Goal: Obtain resource: Download file/media

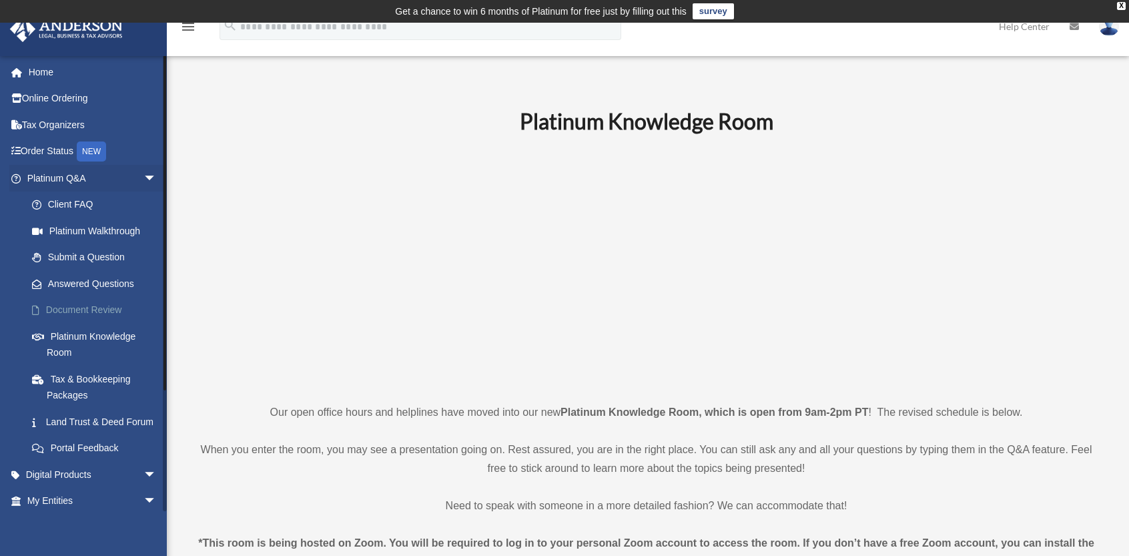
click at [88, 309] on link "Document Review" at bounding box center [98, 310] width 158 height 27
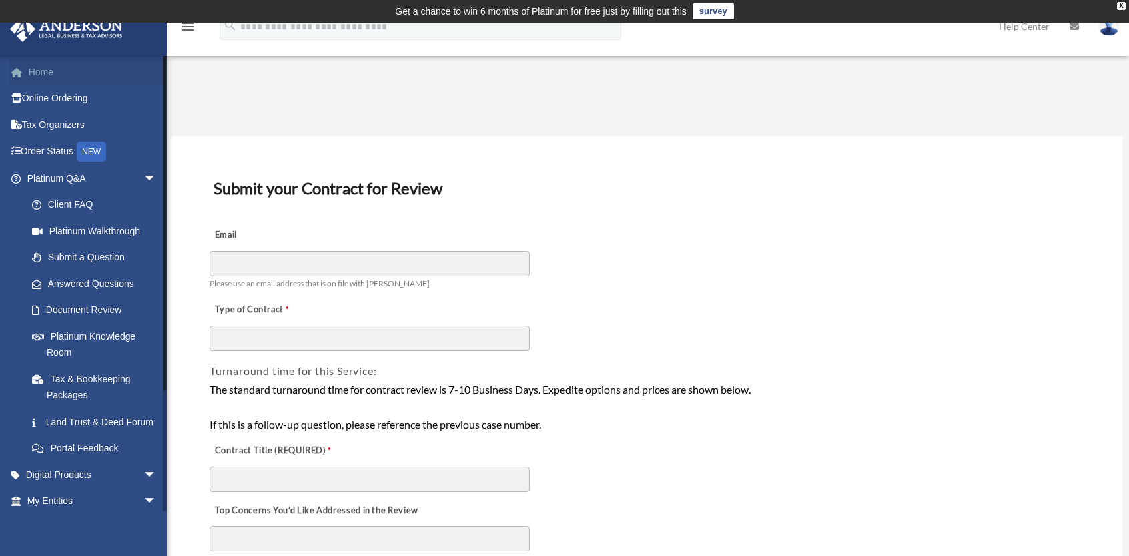
click at [40, 71] on link "Home" at bounding box center [92, 72] width 167 height 27
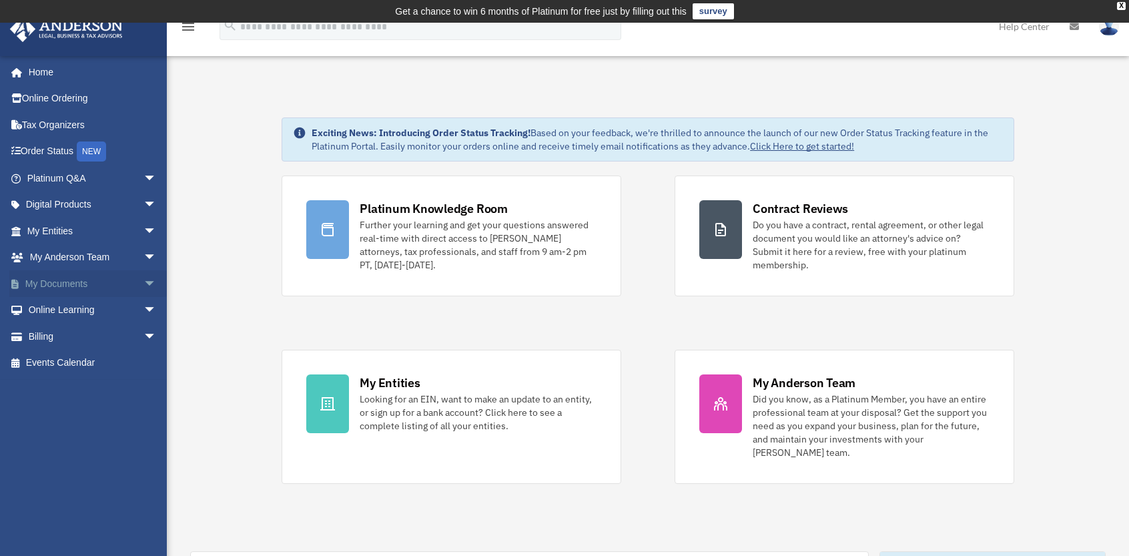
click at [70, 285] on link "My Documents arrow_drop_down" at bounding box center [92, 283] width 167 height 27
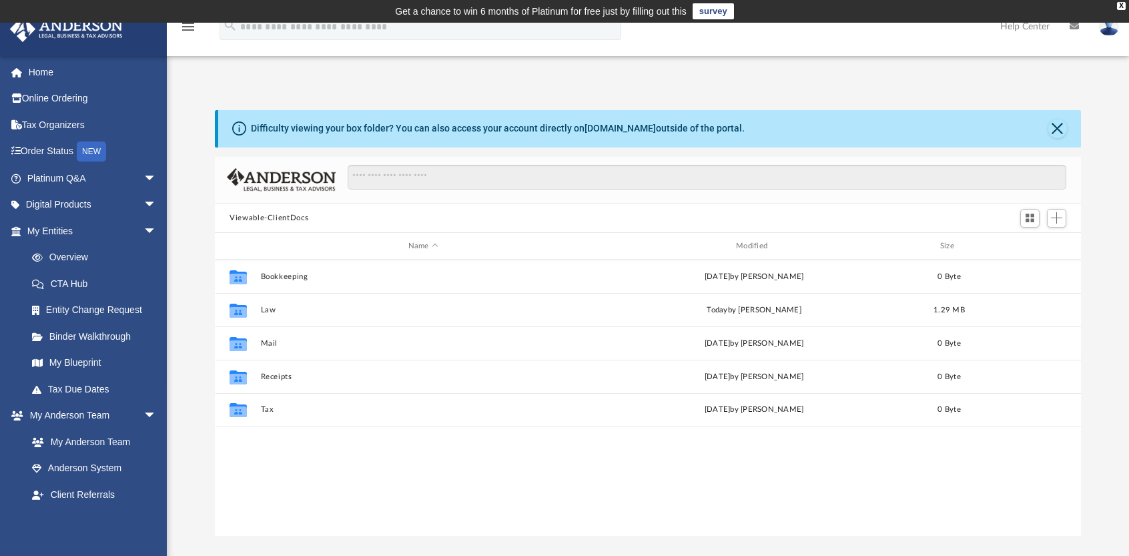
scroll to position [293, 856]
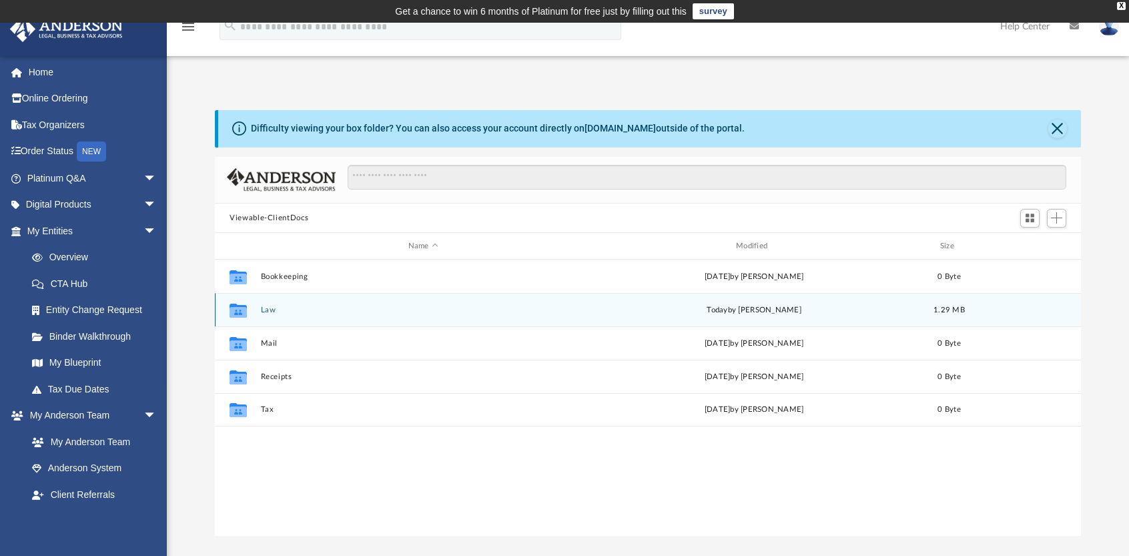
click at [241, 312] on icon "grid" at bounding box center [238, 311] width 17 height 14
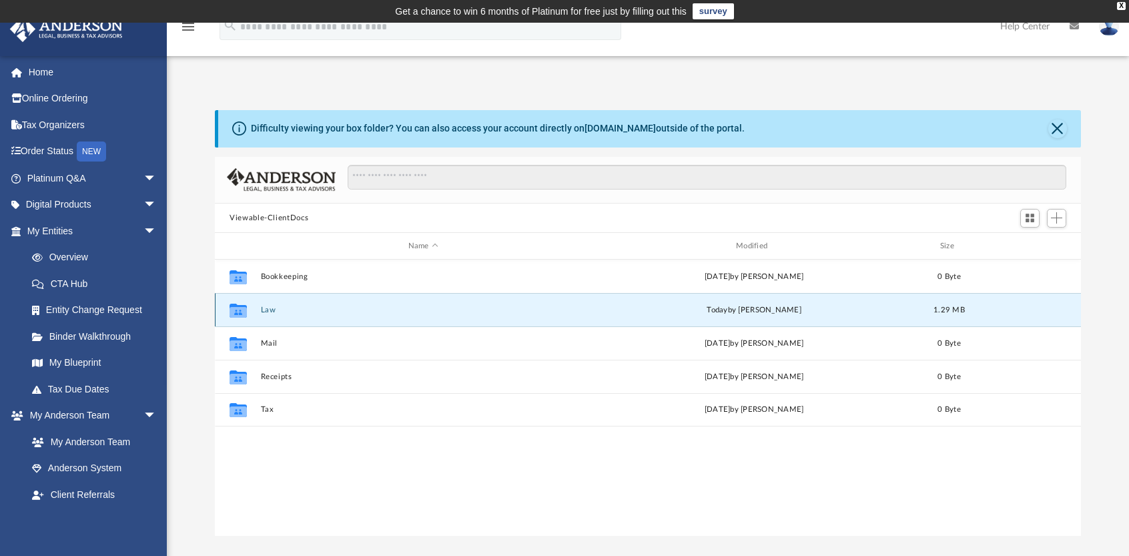
click at [263, 308] on button "Law" at bounding box center [423, 310] width 325 height 9
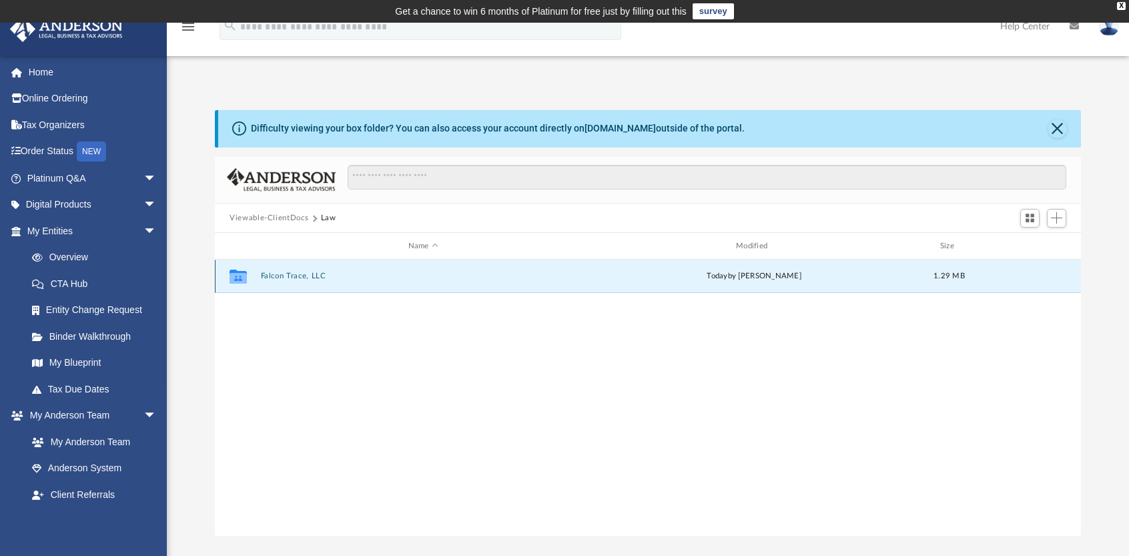
click at [310, 275] on button "Falcon Trace, LLC" at bounding box center [423, 276] width 325 height 9
click at [296, 276] on button "Initial Docs" at bounding box center [423, 276] width 325 height 9
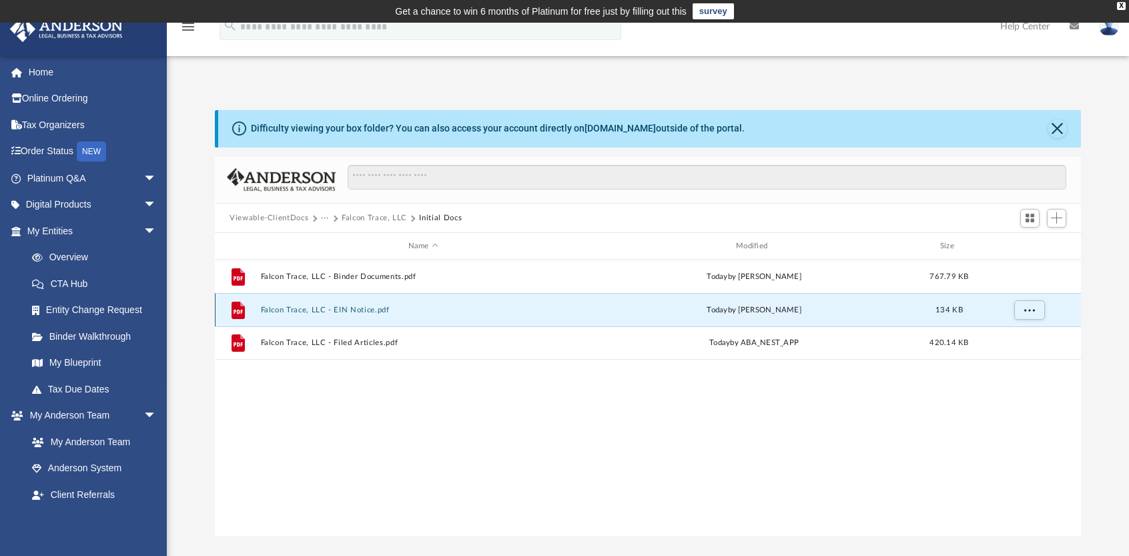
click at [382, 310] on button "Falcon Trace, LLC - EIN Notice.pdf" at bounding box center [423, 310] width 325 height 9
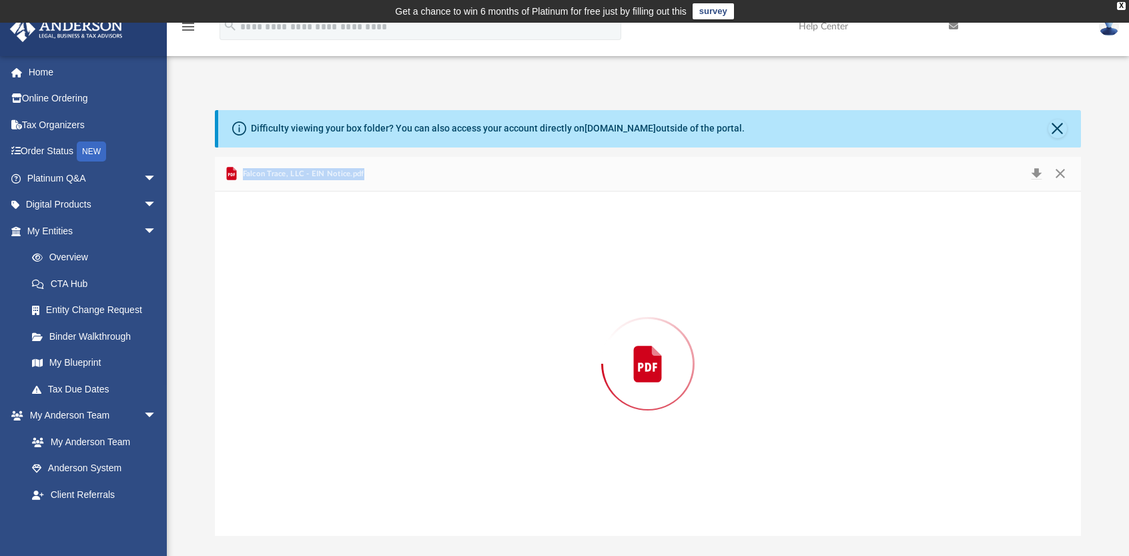
click at [382, 310] on div "Preview" at bounding box center [648, 364] width 866 height 344
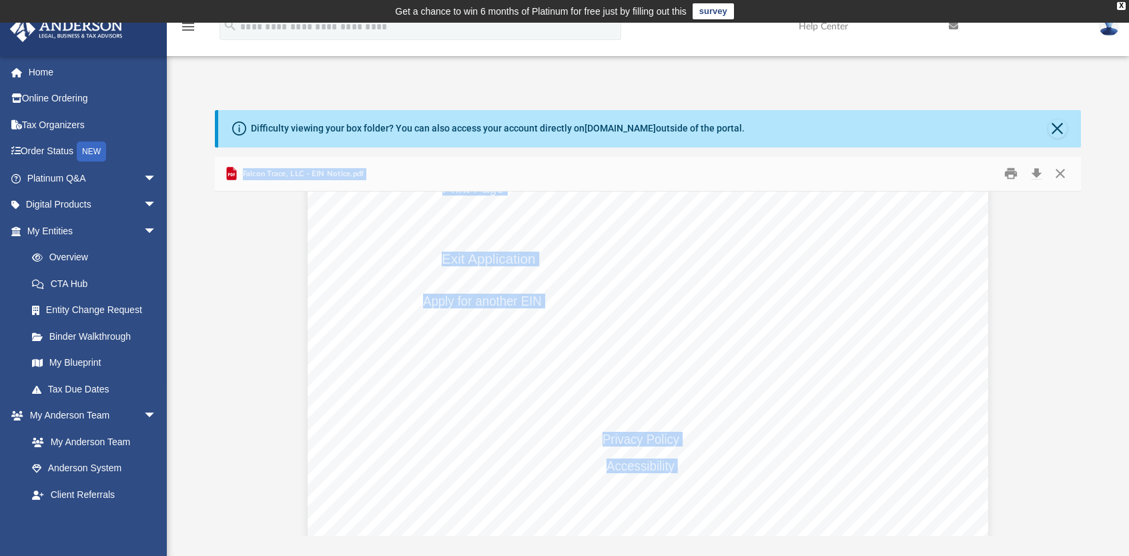
scroll to position [4160, 0]
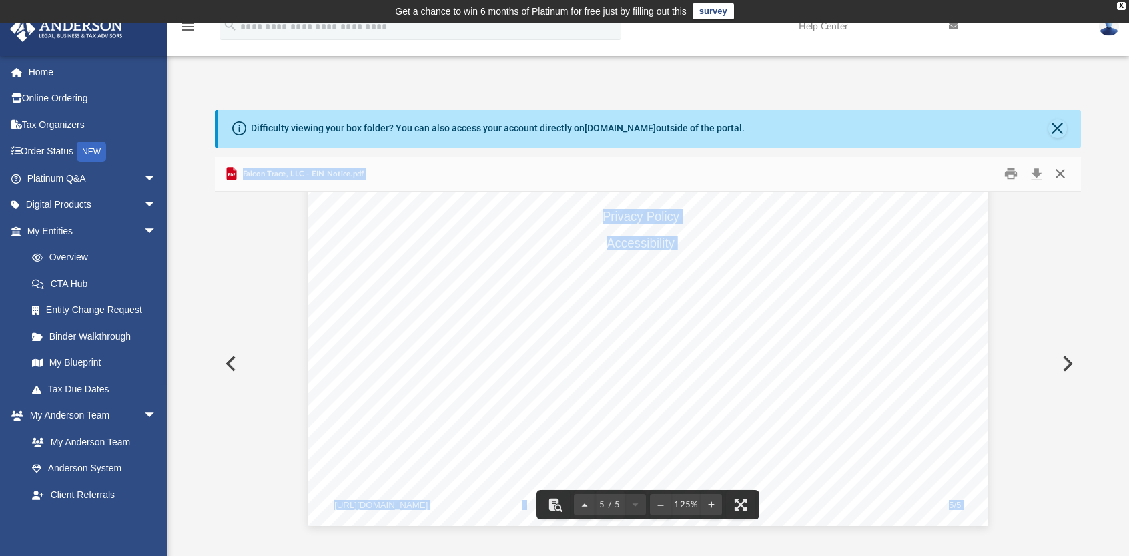
drag, startPoint x: 1063, startPoint y: 170, endPoint x: 970, endPoint y: 191, distance: 95.0
click at [1062, 170] on button "Close" at bounding box center [1060, 173] width 24 height 21
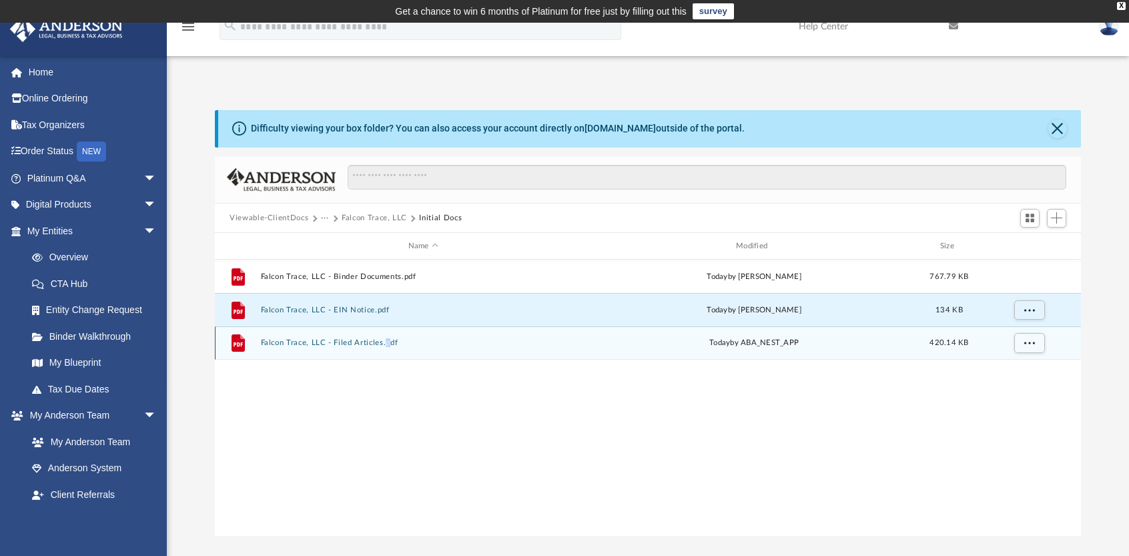
click at [384, 345] on div "File Falcon Trace, LLC - Filed Articles.pdf today by ABA_NEST_APP 420.14 KB" at bounding box center [648, 342] width 866 height 33
click at [384, 345] on button "Falcon Trace, LLC - Filed Articles.pdf" at bounding box center [423, 343] width 325 height 9
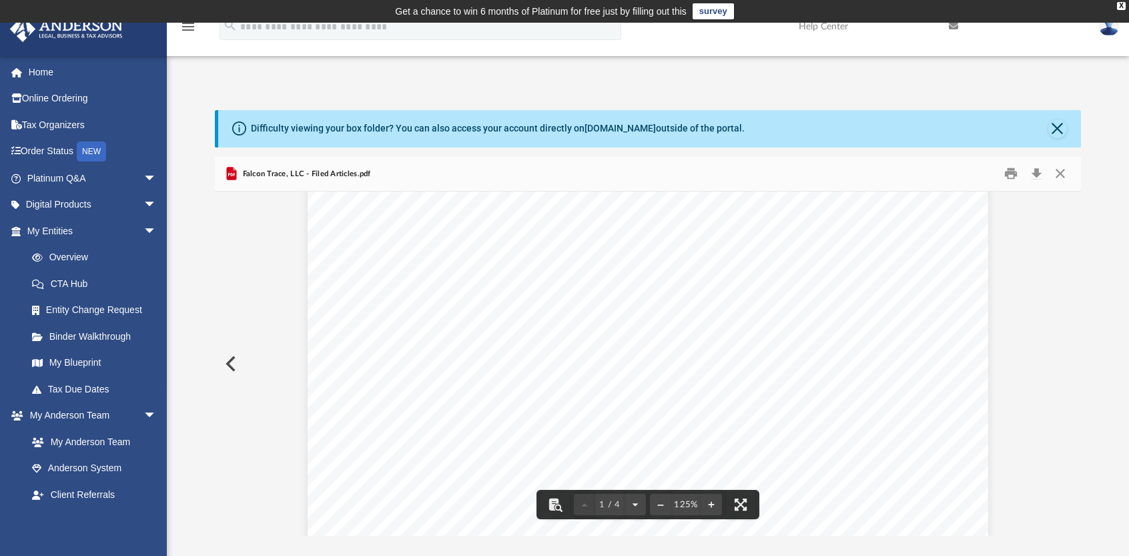
scroll to position [0, 0]
click at [1061, 170] on button "Close" at bounding box center [1060, 173] width 24 height 21
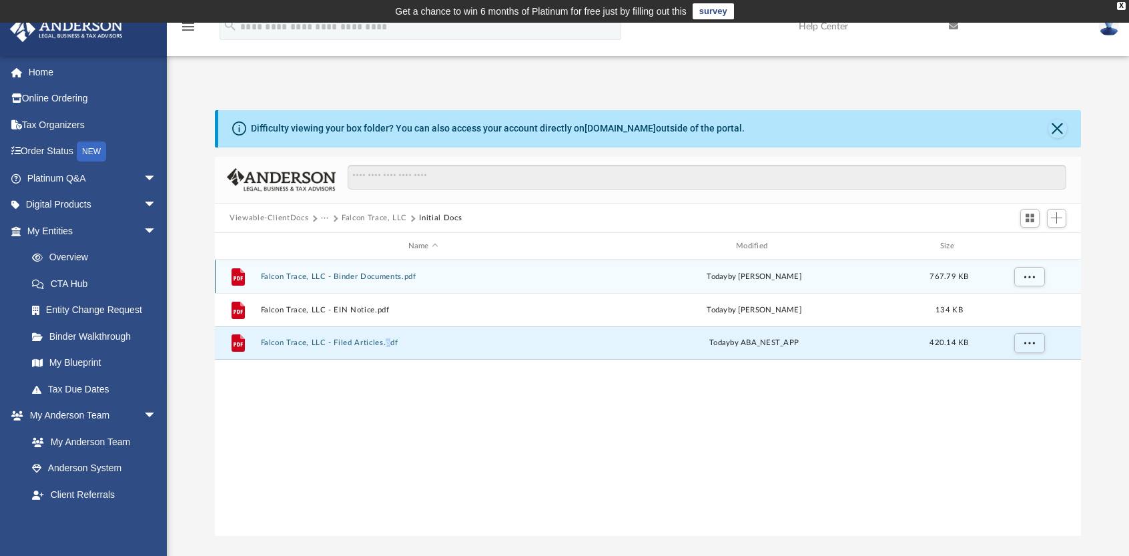
click at [381, 273] on button "Falcon Trace, LLC - Binder Documents.pdf" at bounding box center [423, 276] width 325 height 9
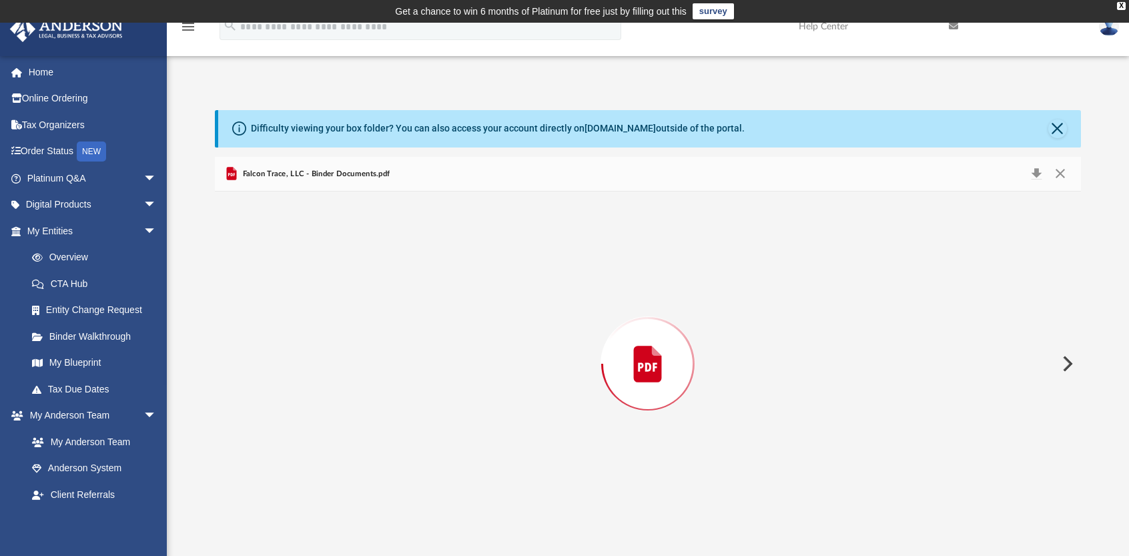
click at [380, 273] on div "Preview" at bounding box center [648, 364] width 866 height 344
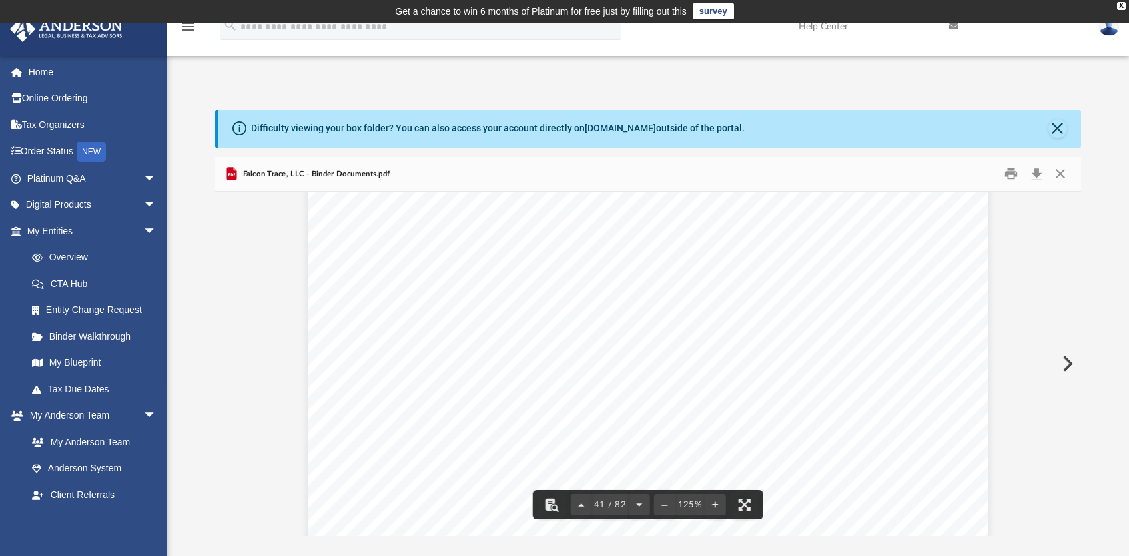
scroll to position [36169, 0]
click at [926, 370] on div "Operating Agreement of Falcon Trace, LLC Page 27 of 51 permitted under Section …" at bounding box center [648, 508] width 681 height 881
click at [35, 73] on link "Home" at bounding box center [92, 72] width 167 height 27
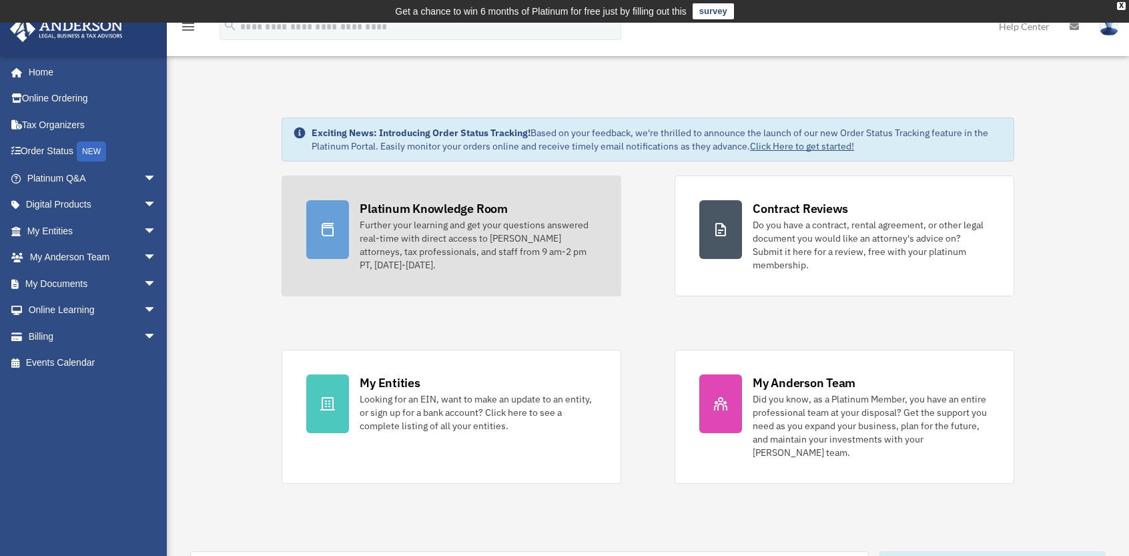
click at [458, 236] on div "Further your learning and get your questions answered real-time with direct acc…" at bounding box center [478, 244] width 237 height 53
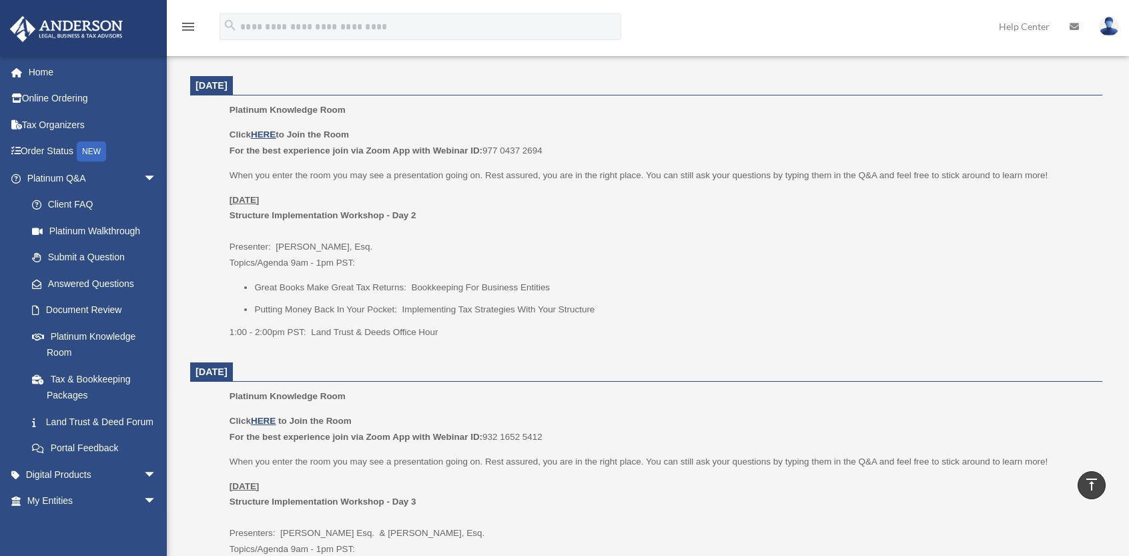
scroll to position [601, 0]
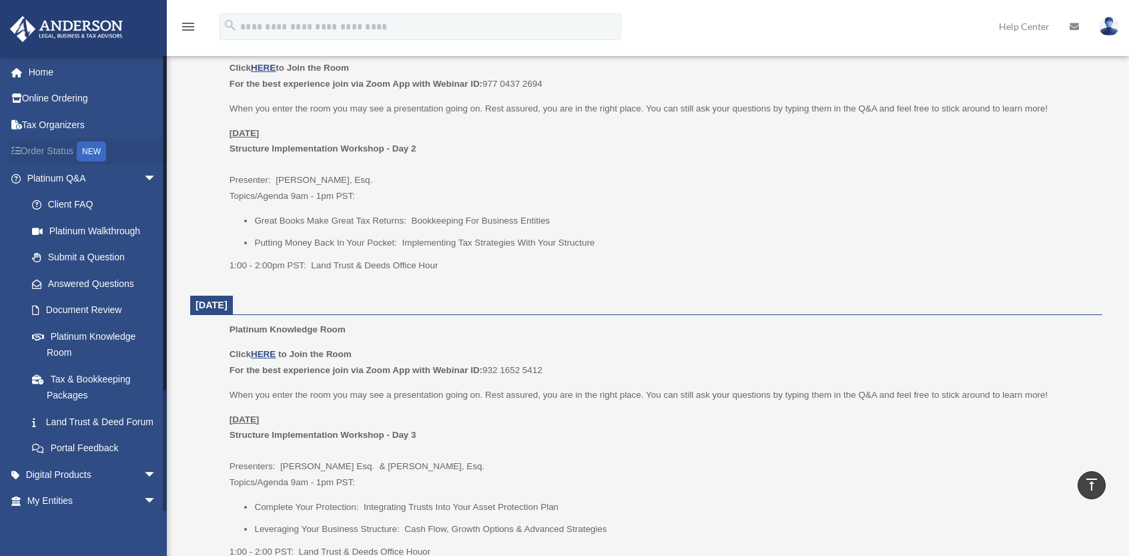
click at [63, 153] on link "Order Status NEW" at bounding box center [92, 151] width 167 height 27
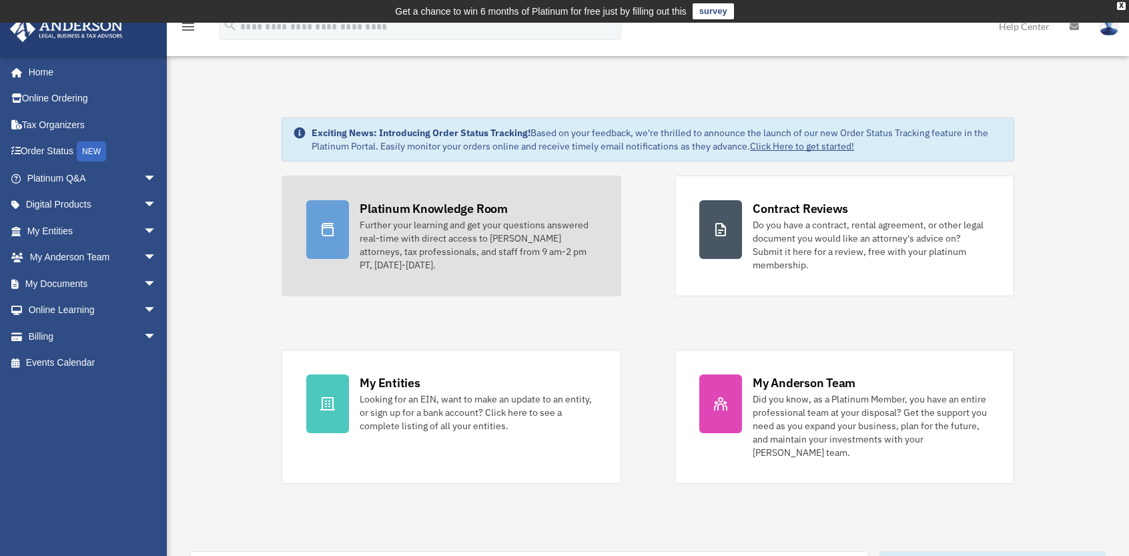
click at [463, 212] on div "Platinum Knowledge Room" at bounding box center [434, 208] width 148 height 17
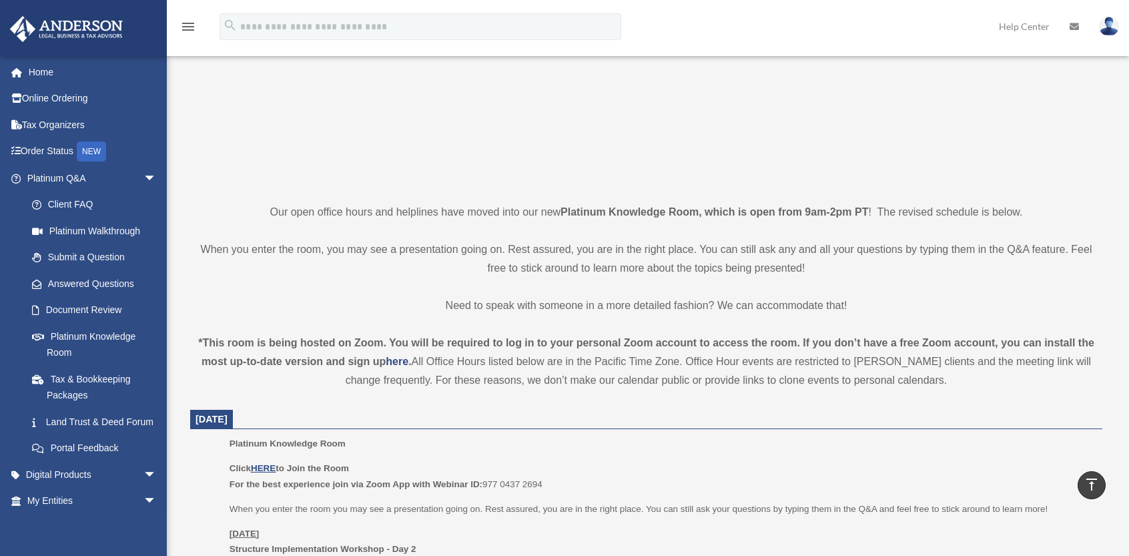
scroll to position [200, 0]
